Goal: Find specific page/section: Find specific page/section

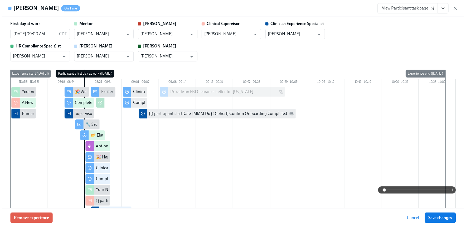
scroll to position [111, 0]
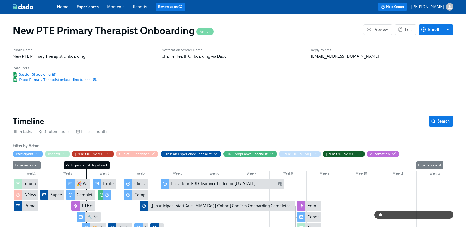
click at [92, 7] on link "Experiences" at bounding box center [88, 6] width 22 height 5
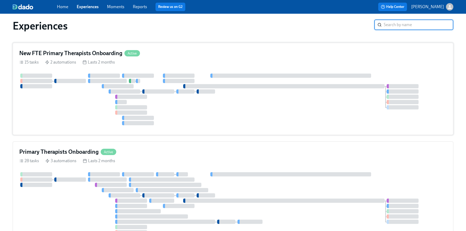
scroll to position [6, 0]
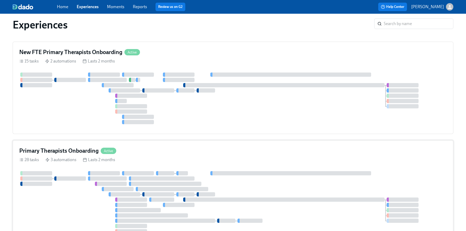
click at [92, 146] on div "Primary Therapists Onboarding Active 28 tasks 3 automations Lasts 2 months" at bounding box center [233, 202] width 441 height 124
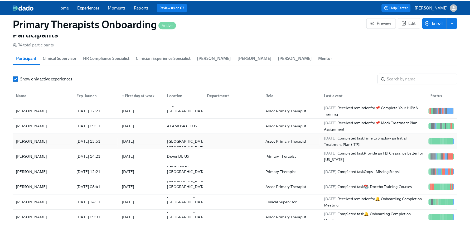
scroll to position [534, 0]
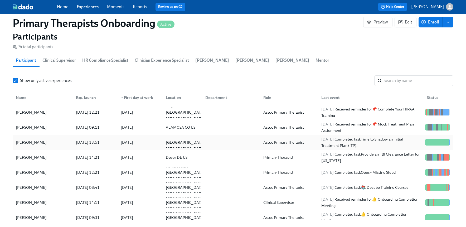
click at [37, 140] on div "Kelli Lumley" at bounding box center [31, 142] width 35 height 6
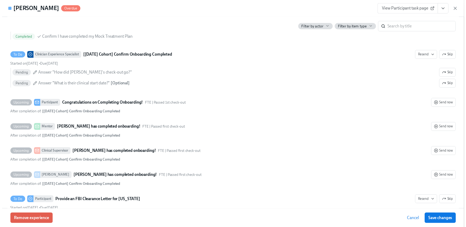
scroll to position [1598, 0]
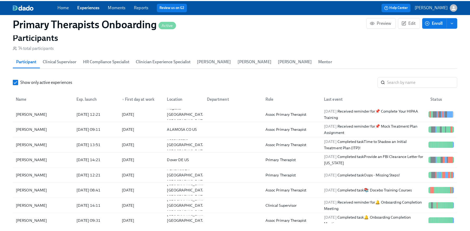
scroll to position [0, 5713]
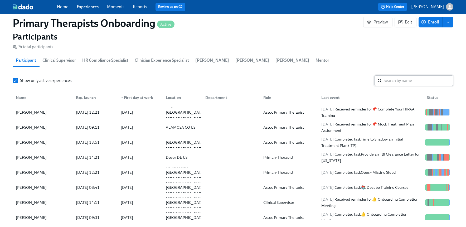
click at [427, 82] on input "search" at bounding box center [419, 80] width 70 height 11
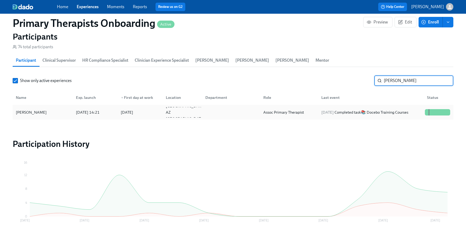
click at [27, 110] on div "Maren Bell" at bounding box center [31, 112] width 35 height 6
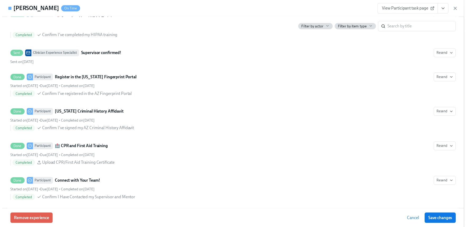
scroll to position [862, 0]
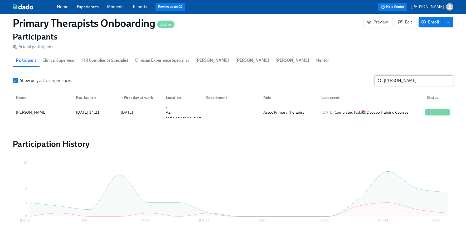
click at [425, 84] on input "maren" at bounding box center [419, 80] width 70 height 11
type input "m"
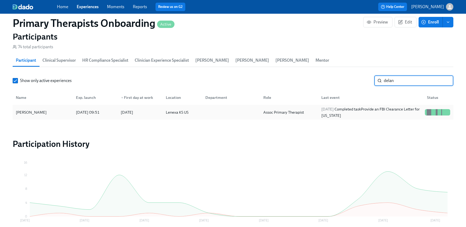
type input "delan"
click at [46, 110] on div "Delaney Kemp" at bounding box center [43, 112] width 58 height 11
click at [90, 9] on link "Experiences" at bounding box center [88, 6] width 22 height 5
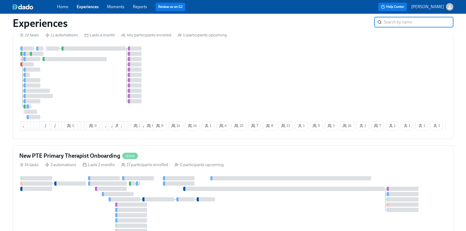
scroll to position [424, 0]
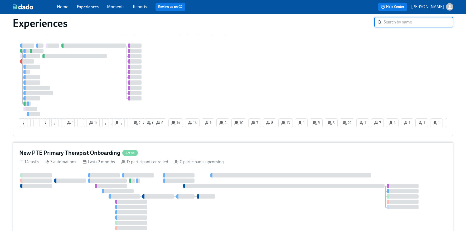
click at [163, 156] on div "New PTE Primary Therapist Onboarding Active" at bounding box center [232, 153] width 427 height 8
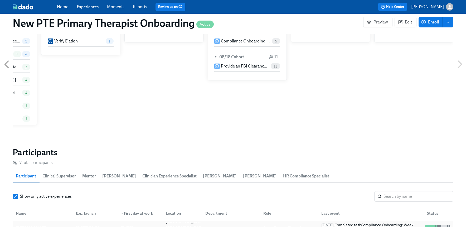
scroll to position [428, 0]
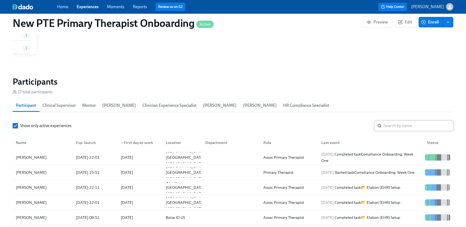
click at [399, 125] on input "search" at bounding box center [419, 125] width 70 height 11
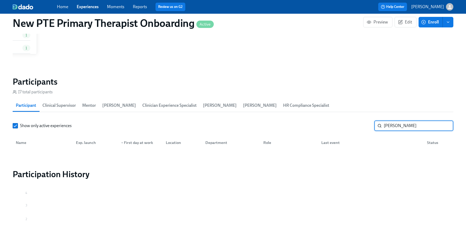
type input "ashley"
click at [88, 8] on link "Experiences" at bounding box center [88, 6] width 22 height 5
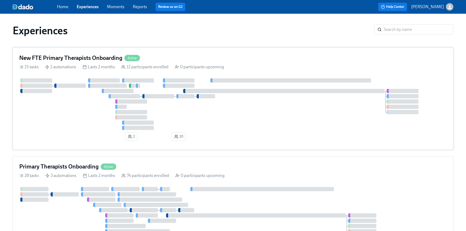
click at [179, 55] on div "New FTE Primary Therapists Onboarding Active" at bounding box center [232, 58] width 427 height 8
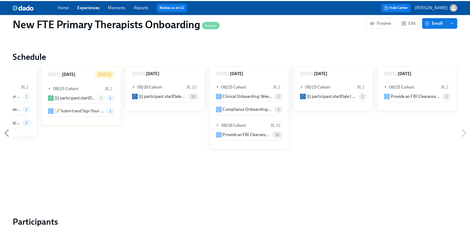
scroll to position [356, 0]
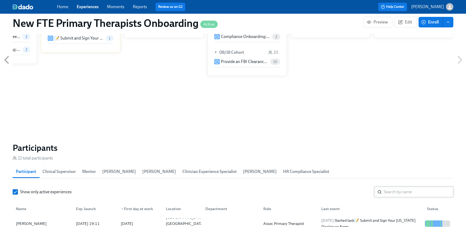
click at [397, 194] on input "search" at bounding box center [419, 192] width 70 height 11
click at [30, 220] on div "Ashley Roy" at bounding box center [31, 223] width 35 height 6
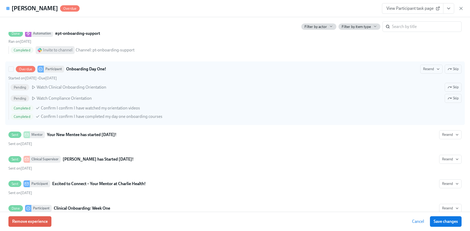
scroll to position [533, 0]
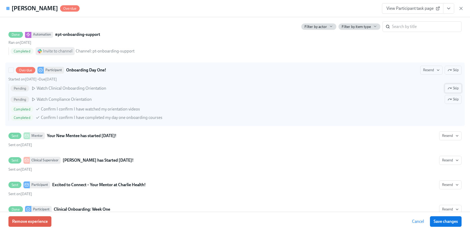
click at [456, 88] on button "Skip" at bounding box center [453, 88] width 17 height 9
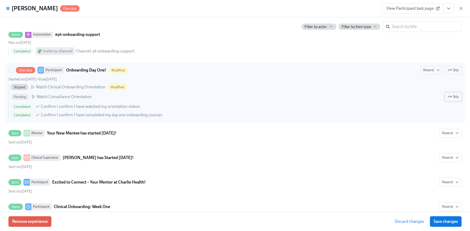
click at [453, 99] on span "Skip" at bounding box center [452, 96] width 11 height 5
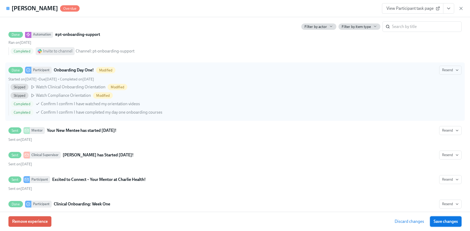
click at [444, 223] on span "Save changes" at bounding box center [445, 221] width 24 height 5
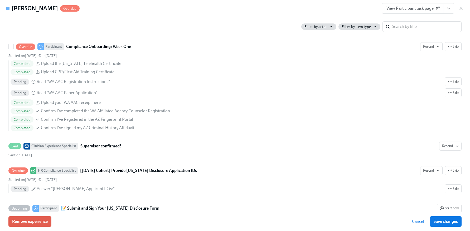
scroll to position [808, 0]
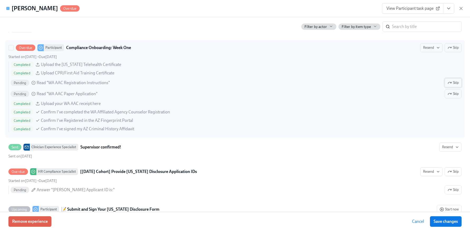
click at [448, 81] on span "Skip" at bounding box center [452, 82] width 11 height 5
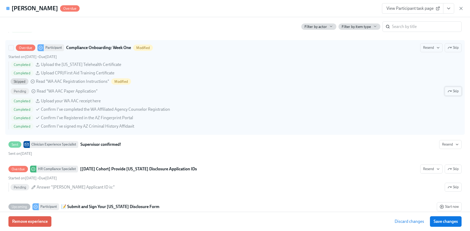
click at [451, 94] on span "Skip" at bounding box center [452, 91] width 11 height 5
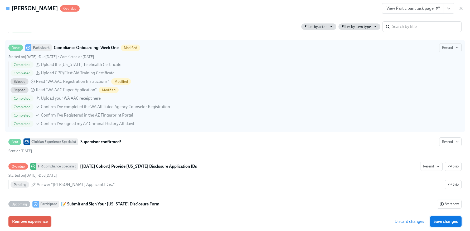
click at [454, 218] on button "Save changes" at bounding box center [446, 221] width 32 height 11
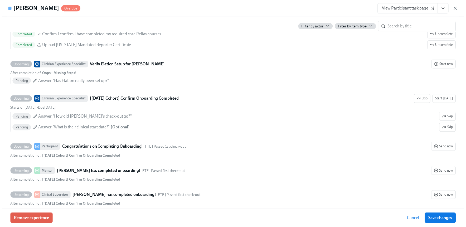
scroll to position [1052, 0]
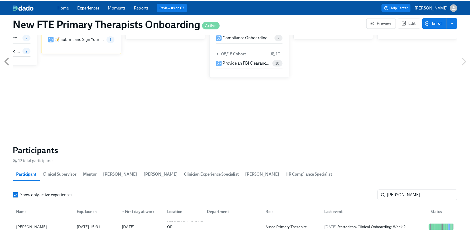
scroll to position [0, 1050]
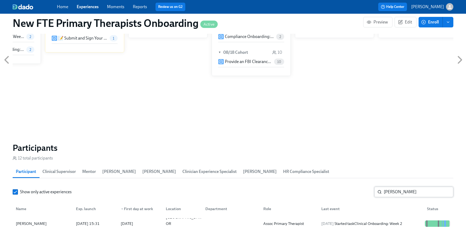
click at [406, 192] on input "ashley" at bounding box center [419, 192] width 70 height 11
type input "a"
type input "zachary"
click at [29, 220] on div "Zachary Porter" at bounding box center [43, 223] width 58 height 11
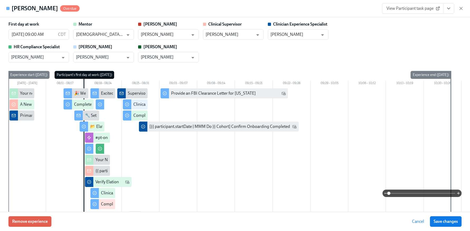
click at [418, 13] on link "View Participant task page" at bounding box center [412, 8] width 61 height 11
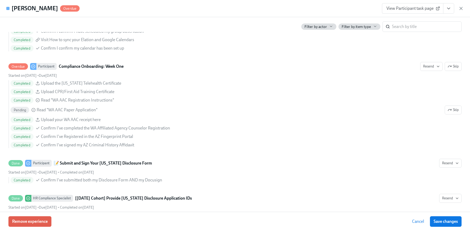
scroll to position [780, 0]
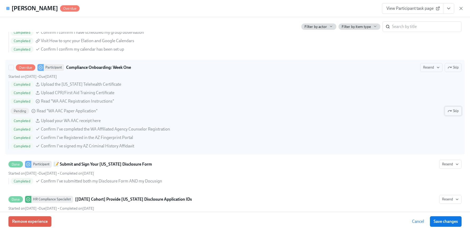
click at [451, 111] on span "Skip" at bounding box center [452, 110] width 11 height 5
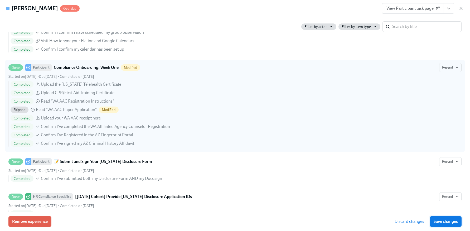
click at [446, 221] on span "Save changes" at bounding box center [445, 221] width 24 height 5
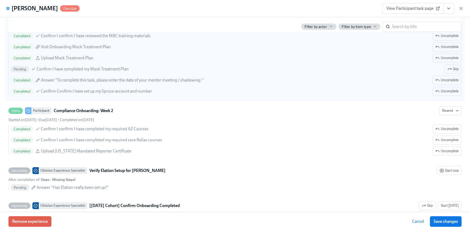
scroll to position [1035, 0]
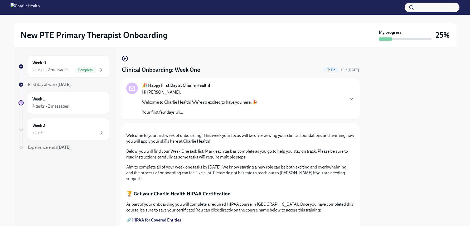
scroll to position [558, 0]
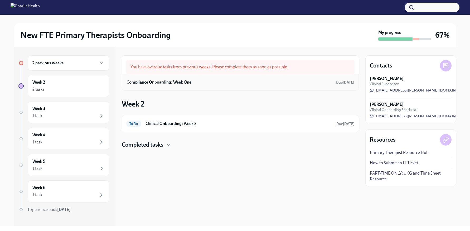
click at [191, 87] on div "Compliance Onboarding: Week One Due 3 days ago" at bounding box center [240, 82] width 237 height 16
click at [194, 84] on div "Compliance Onboarding: Week One Due 3 days ago" at bounding box center [240, 82] width 228 height 8
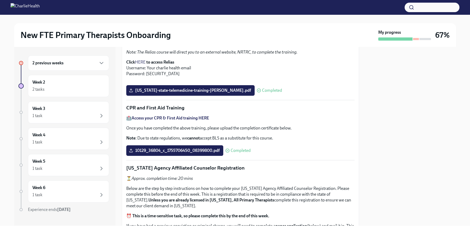
scroll to position [135, 0]
